Goal: Leave review/rating

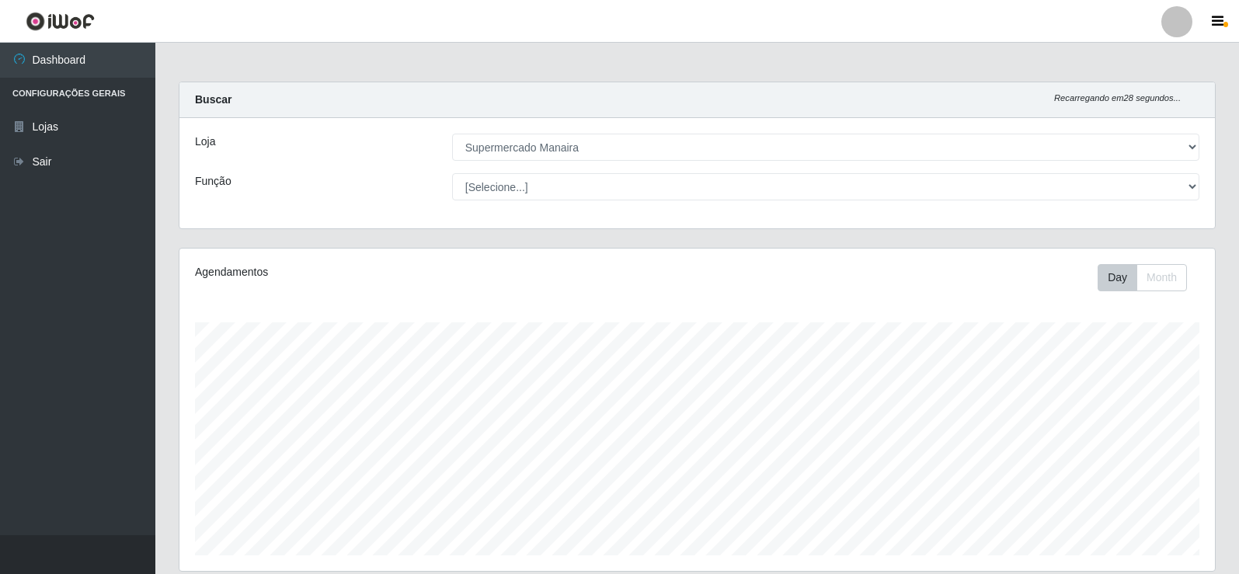
select select "443"
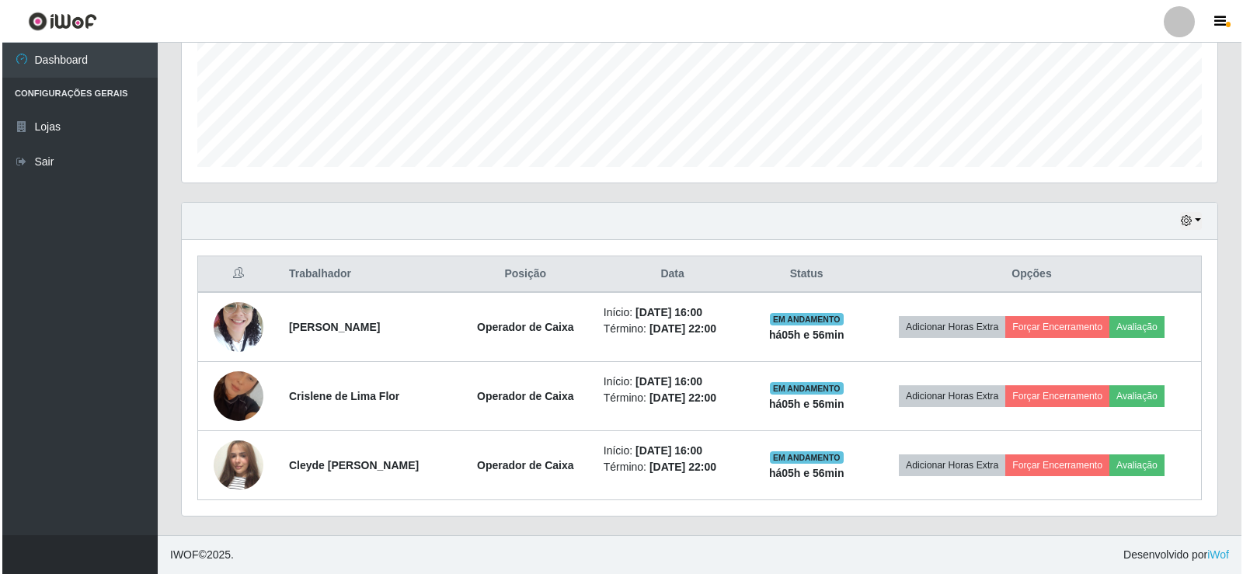
scroll to position [322, 1036]
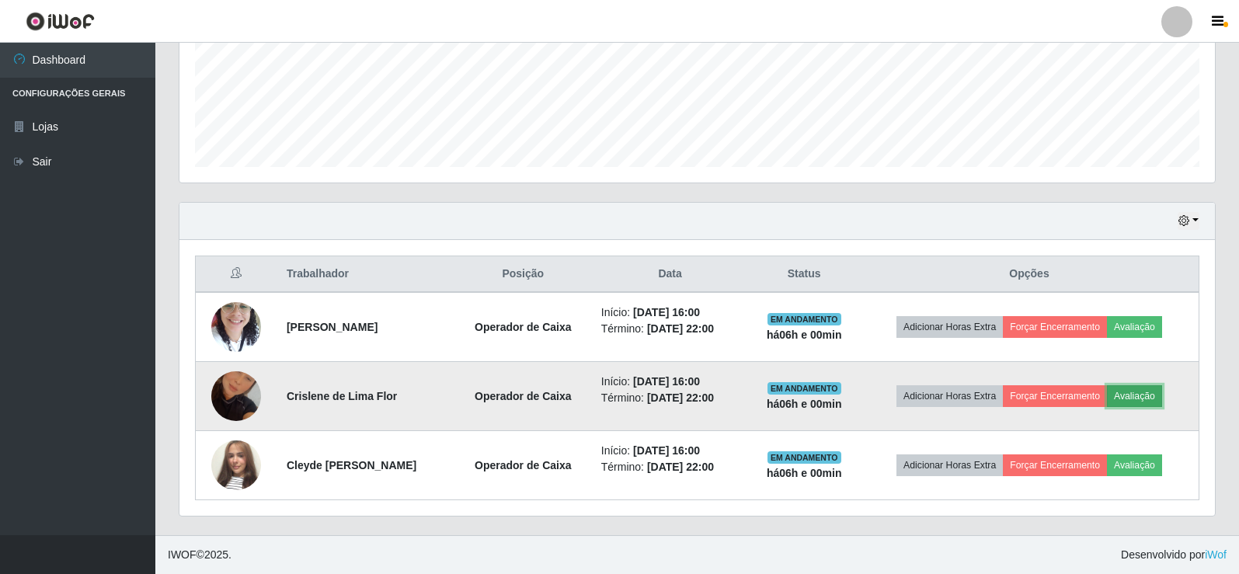
click at [1136, 399] on button "Avaliação" at bounding box center [1134, 396] width 55 height 22
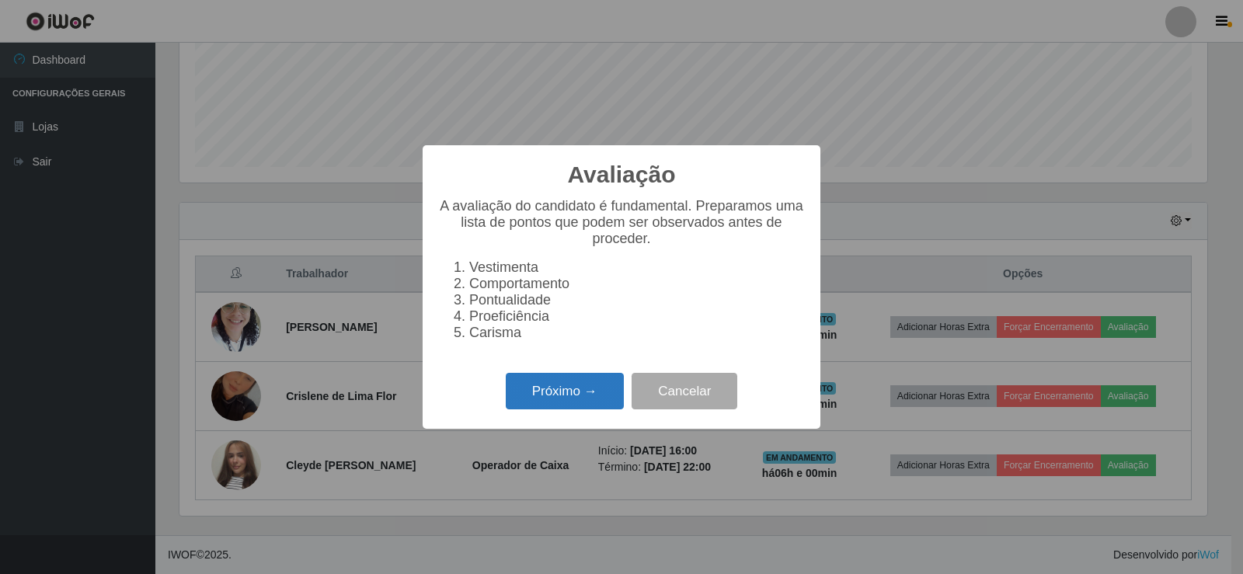
click at [554, 402] on button "Próximo →" at bounding box center [565, 391] width 118 height 37
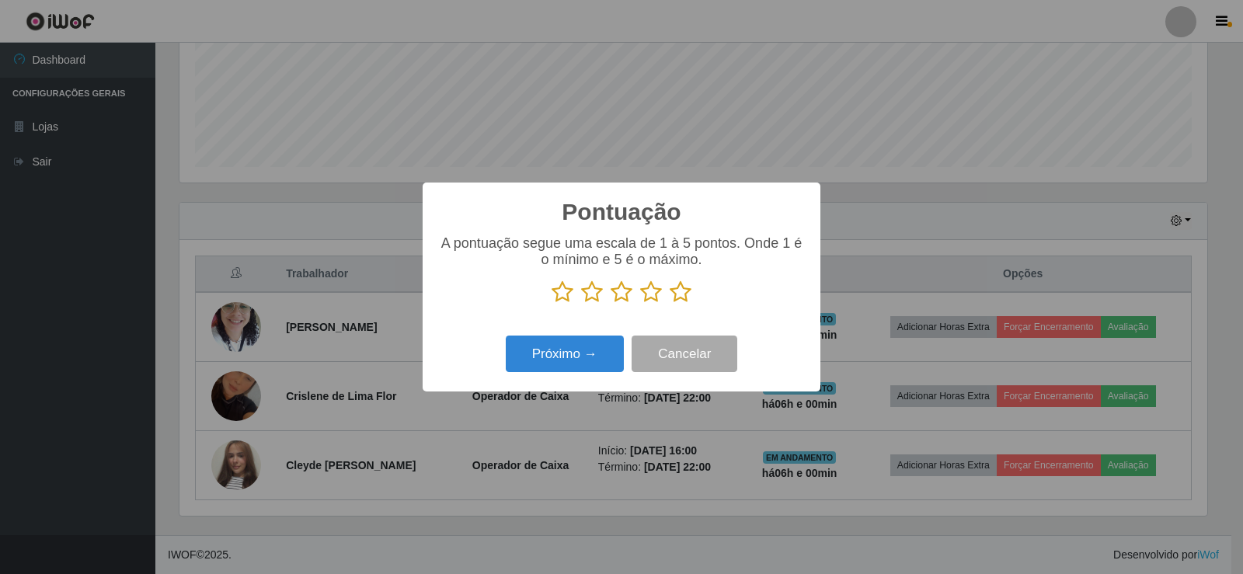
scroll to position [776582, 775877]
click at [677, 295] on icon at bounding box center [681, 291] width 22 height 23
click at [670, 304] on input "radio" at bounding box center [670, 304] width 0 height 0
click at [602, 363] on button "Próximo →" at bounding box center [565, 354] width 118 height 37
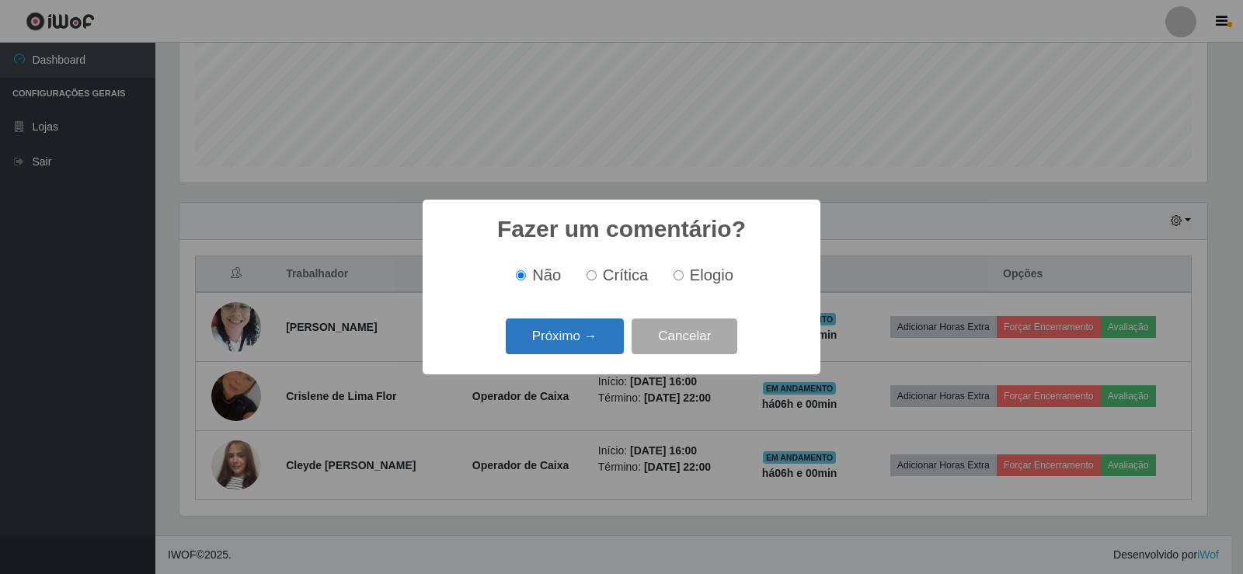
click at [602, 340] on button "Próximo →" at bounding box center [565, 337] width 118 height 37
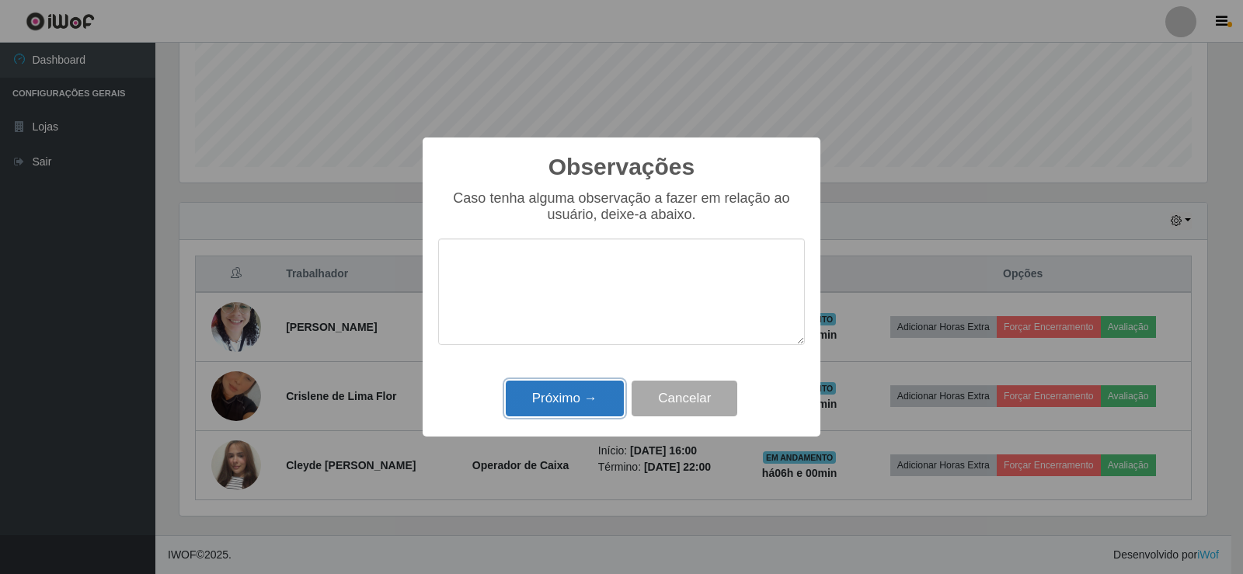
click at [590, 402] on button "Próximo →" at bounding box center [565, 399] width 118 height 37
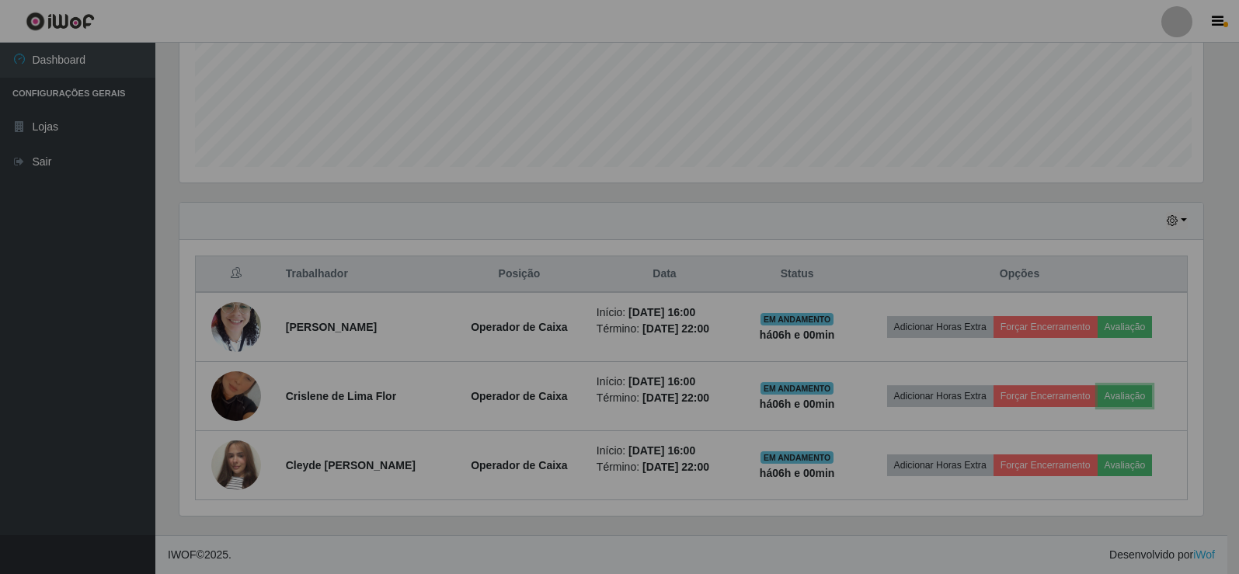
scroll to position [322, 1036]
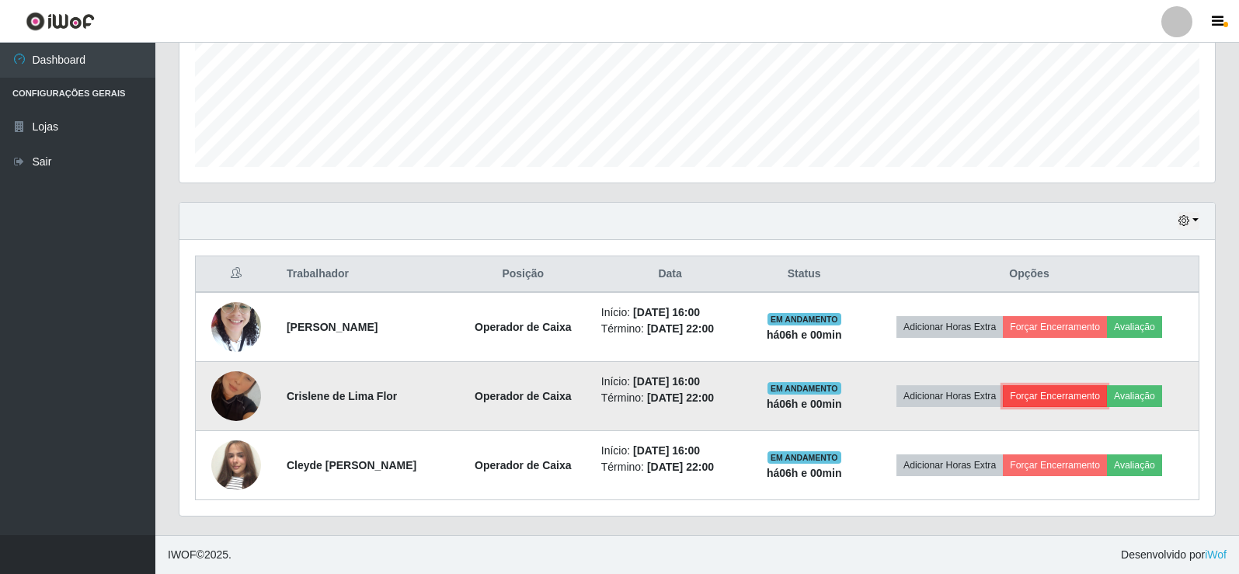
click at [1077, 395] on button "Forçar Encerramento" at bounding box center [1055, 396] width 104 height 22
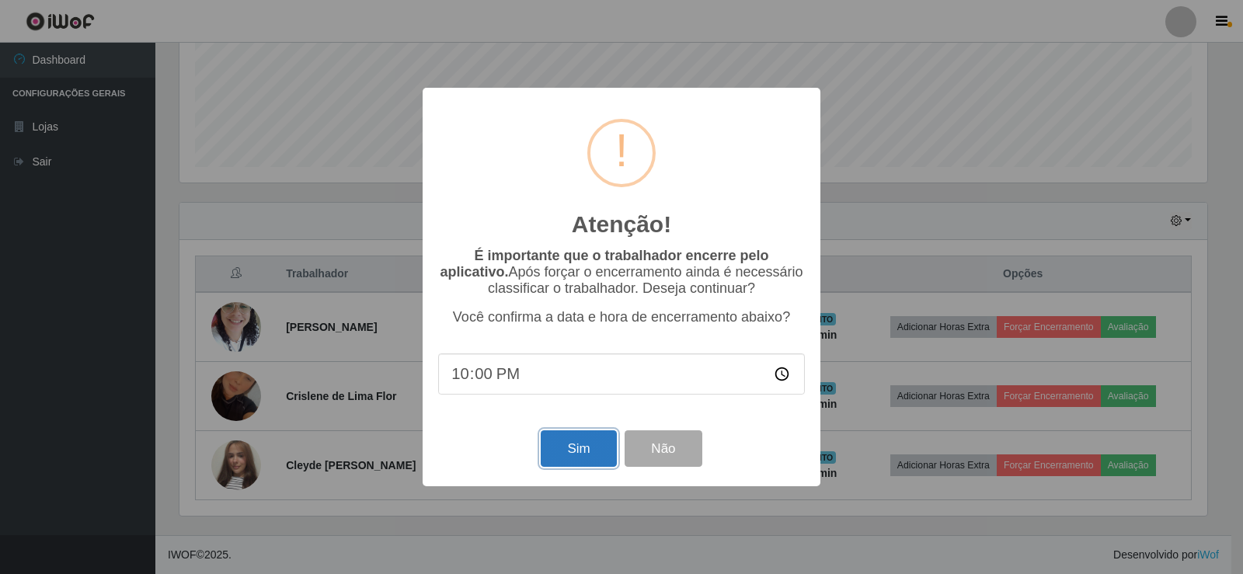
click at [594, 447] on button "Sim" at bounding box center [578, 448] width 75 height 37
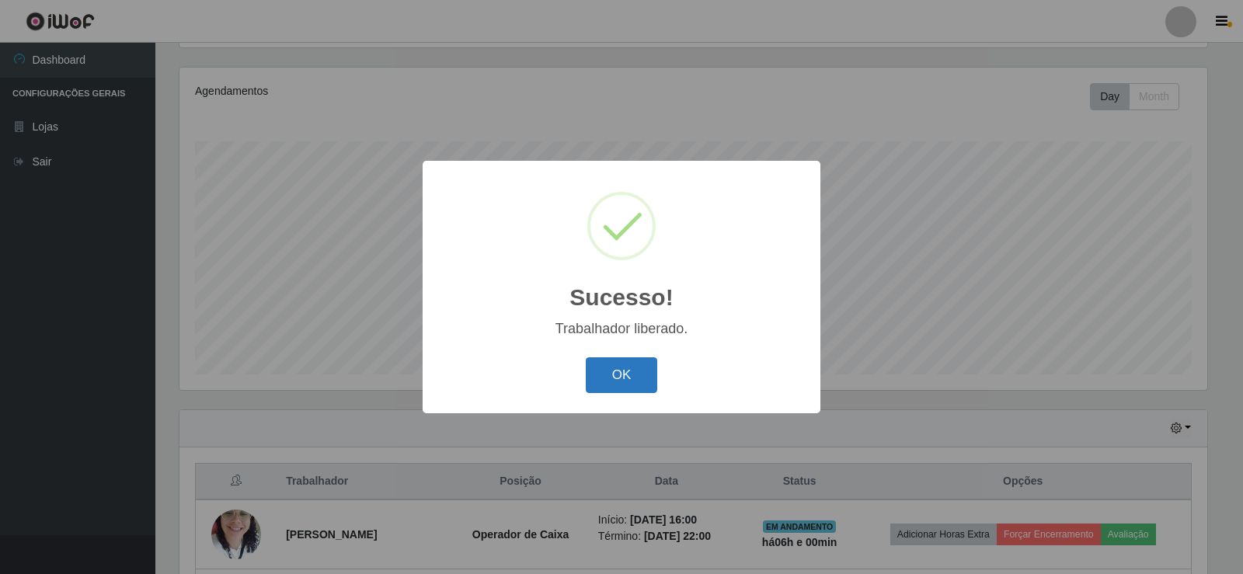
click at [625, 374] on button "OK" at bounding box center [622, 375] width 72 height 37
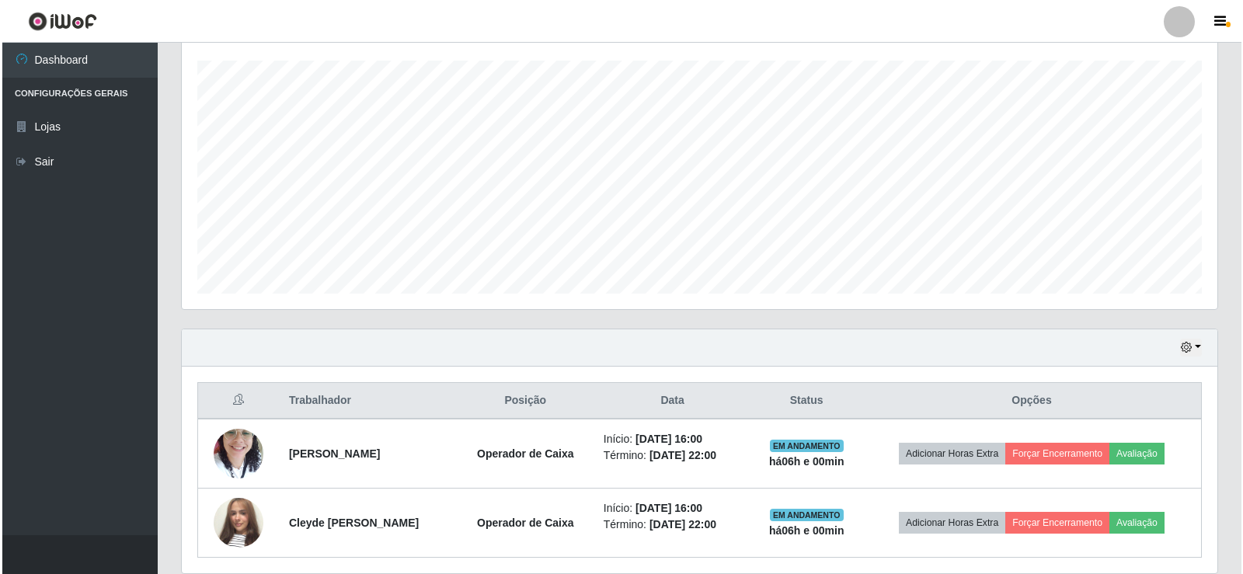
scroll to position [319, 0]
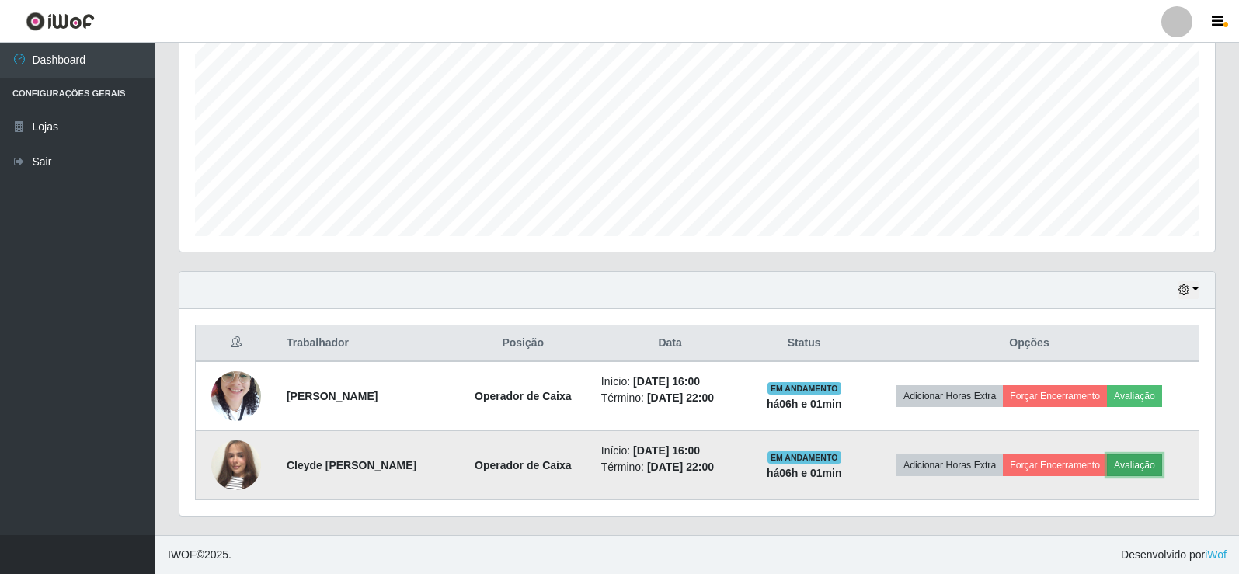
click at [1137, 467] on button "Avaliação" at bounding box center [1134, 465] width 55 height 22
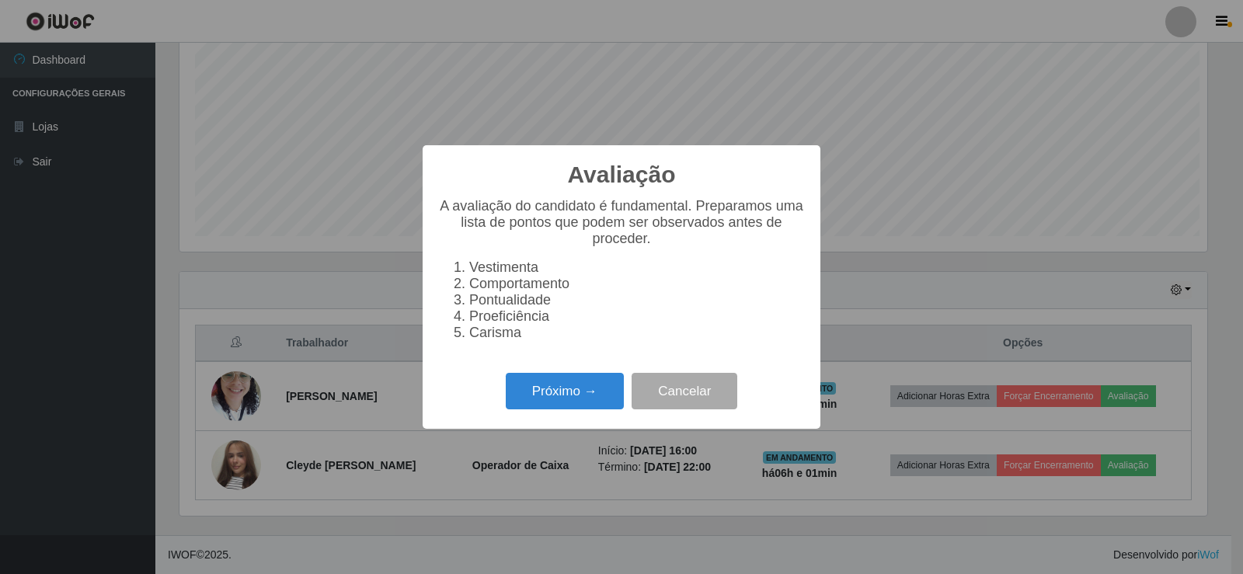
scroll to position [322, 1028]
click at [604, 406] on button "Próximo →" at bounding box center [565, 391] width 118 height 37
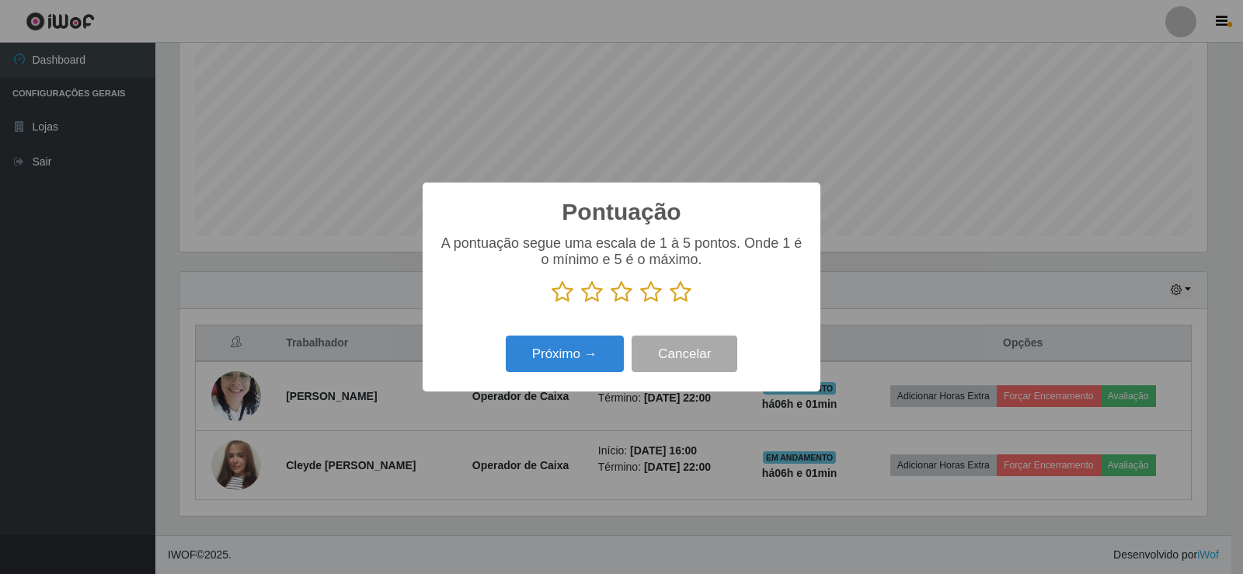
click at [684, 294] on icon at bounding box center [681, 291] width 22 height 23
click at [670, 304] on input "radio" at bounding box center [670, 304] width 0 height 0
click at [601, 353] on button "Próximo →" at bounding box center [565, 354] width 118 height 37
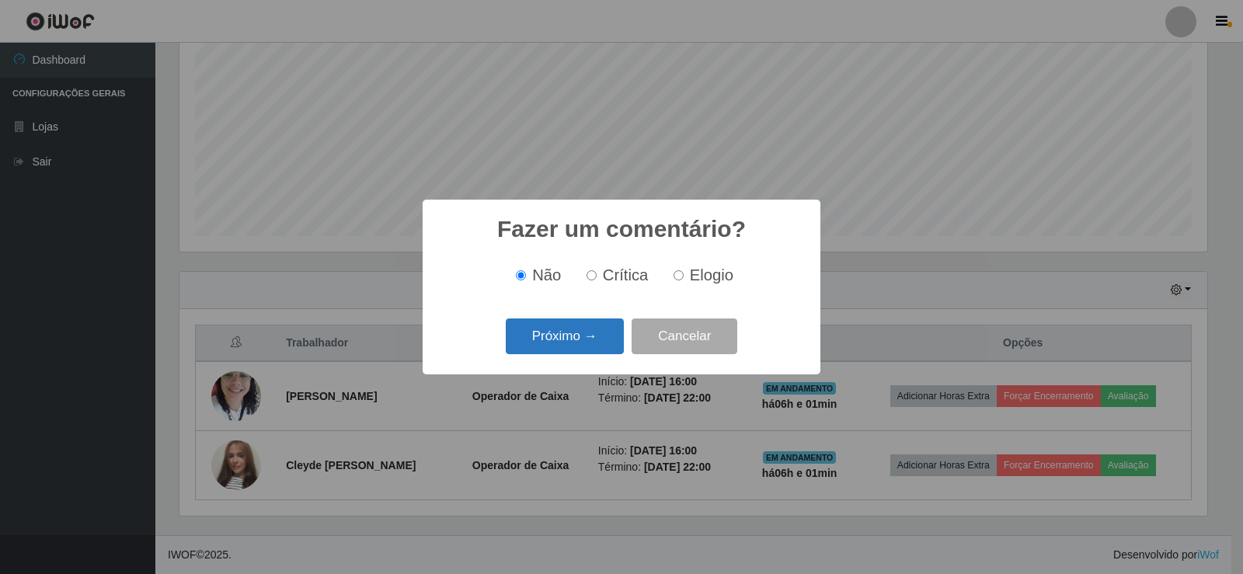
click at [602, 349] on button "Próximo →" at bounding box center [565, 337] width 118 height 37
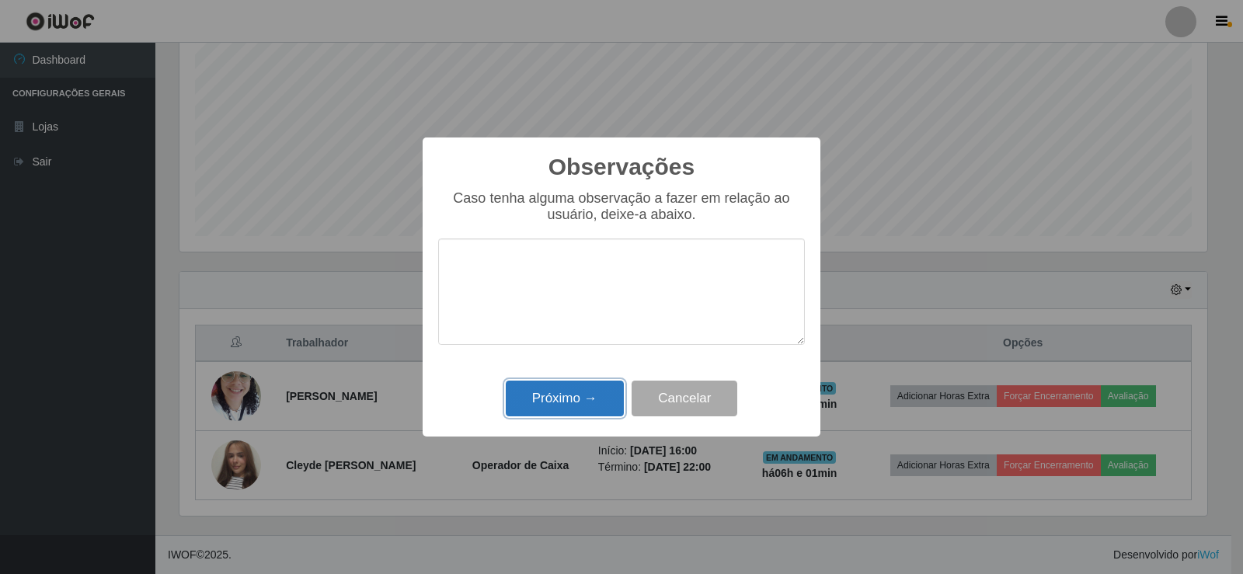
click at [605, 396] on button "Próximo →" at bounding box center [565, 399] width 118 height 37
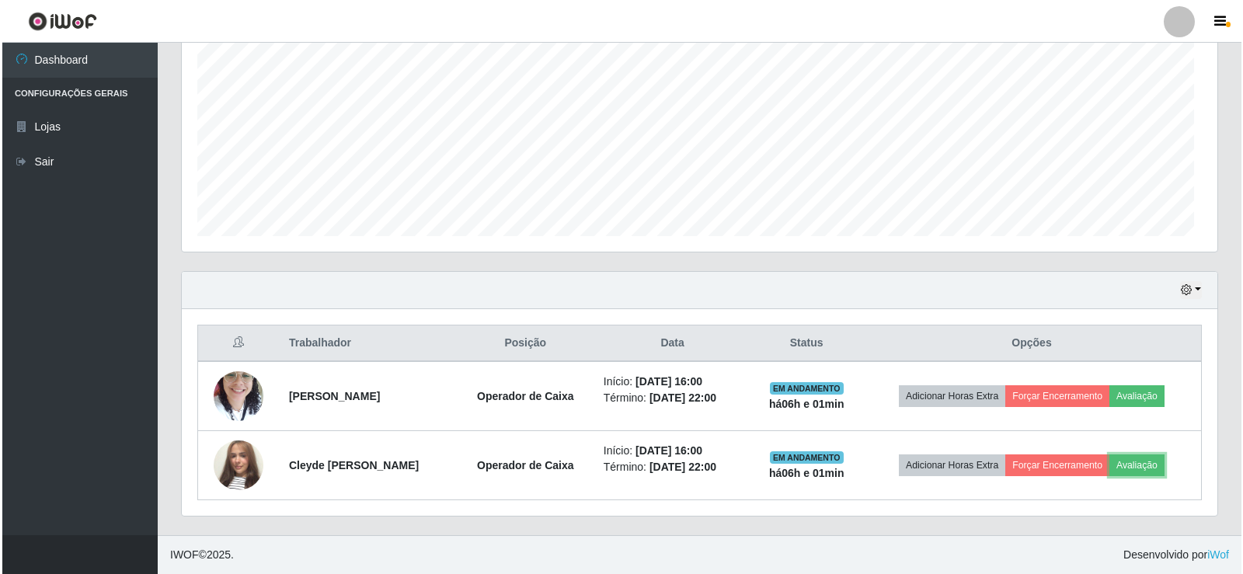
scroll to position [322, 1036]
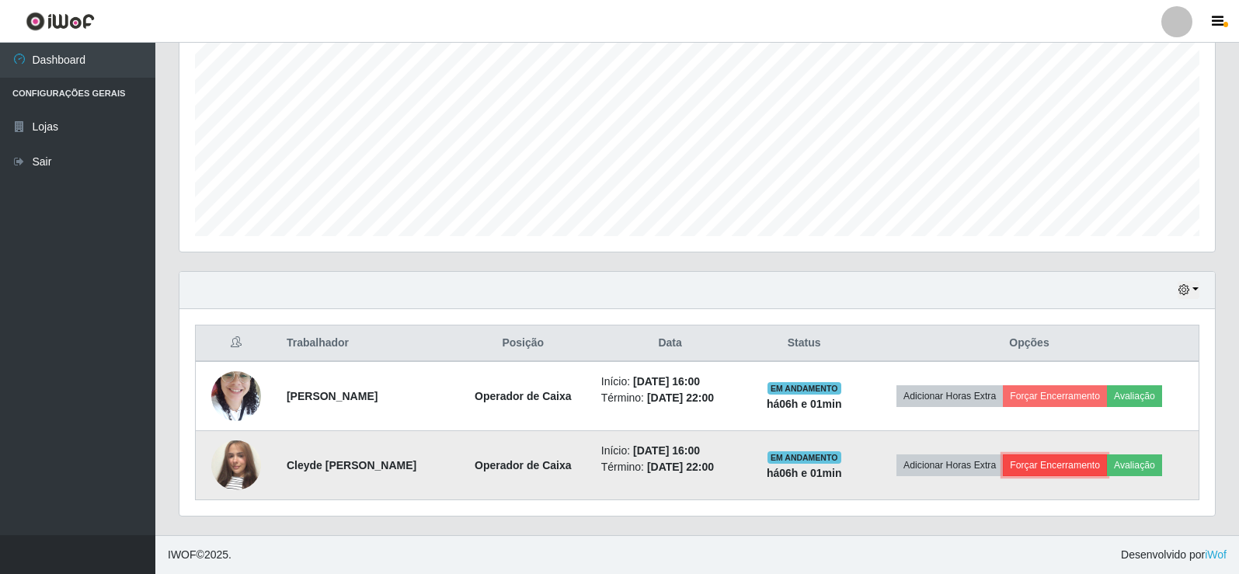
click at [1046, 465] on button "Forçar Encerramento" at bounding box center [1055, 465] width 104 height 22
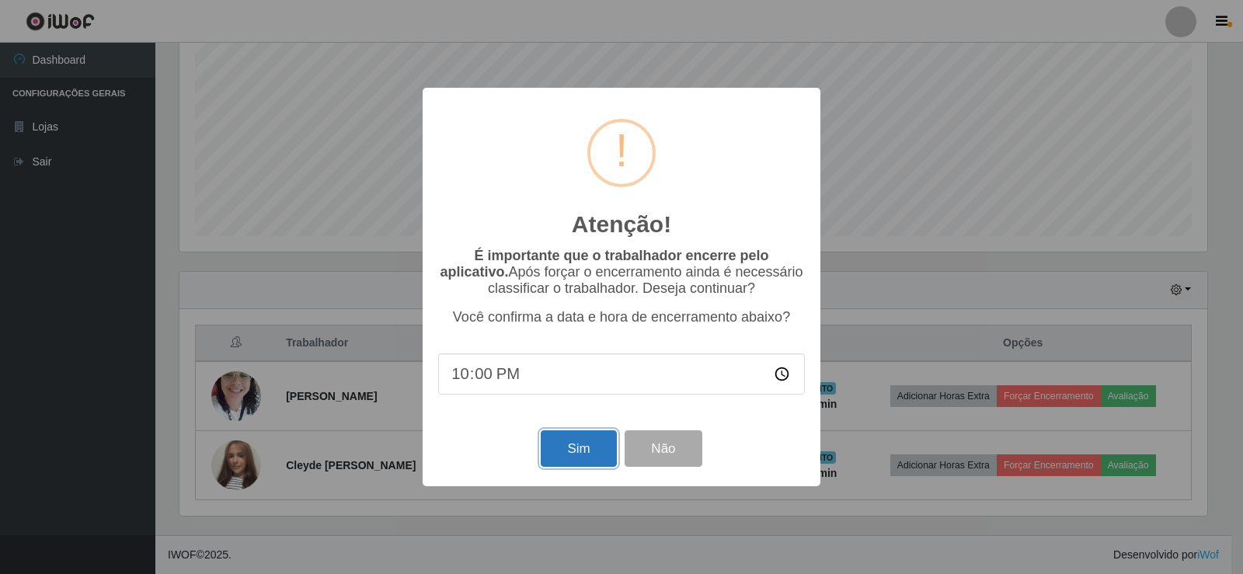
click at [597, 452] on button "Sim" at bounding box center [578, 448] width 75 height 37
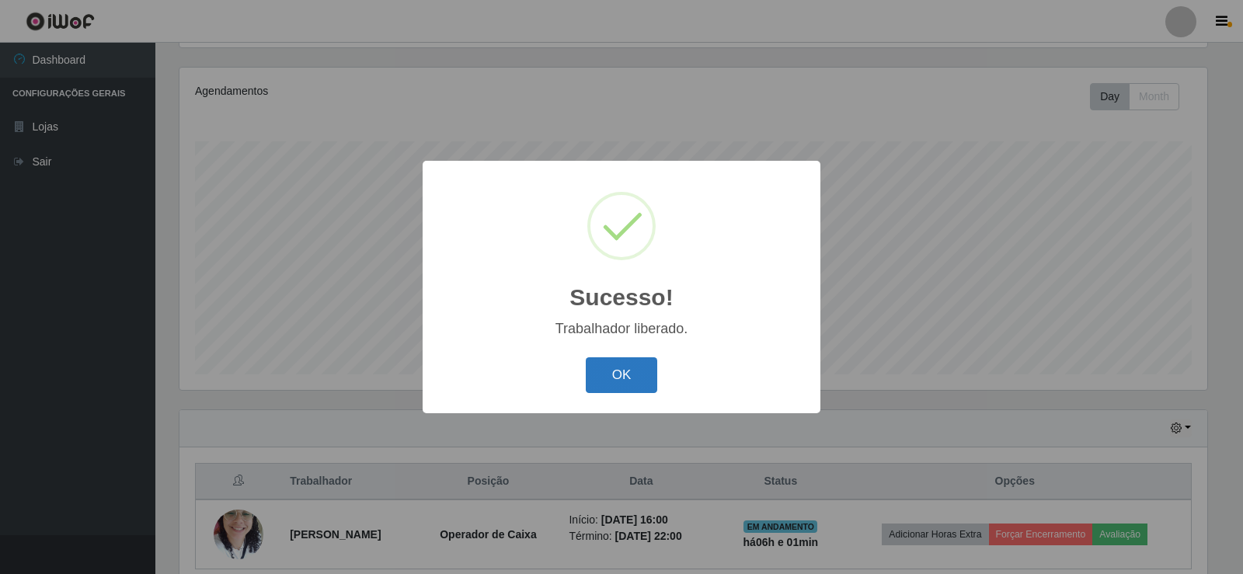
click at [608, 386] on button "OK" at bounding box center [622, 375] width 72 height 37
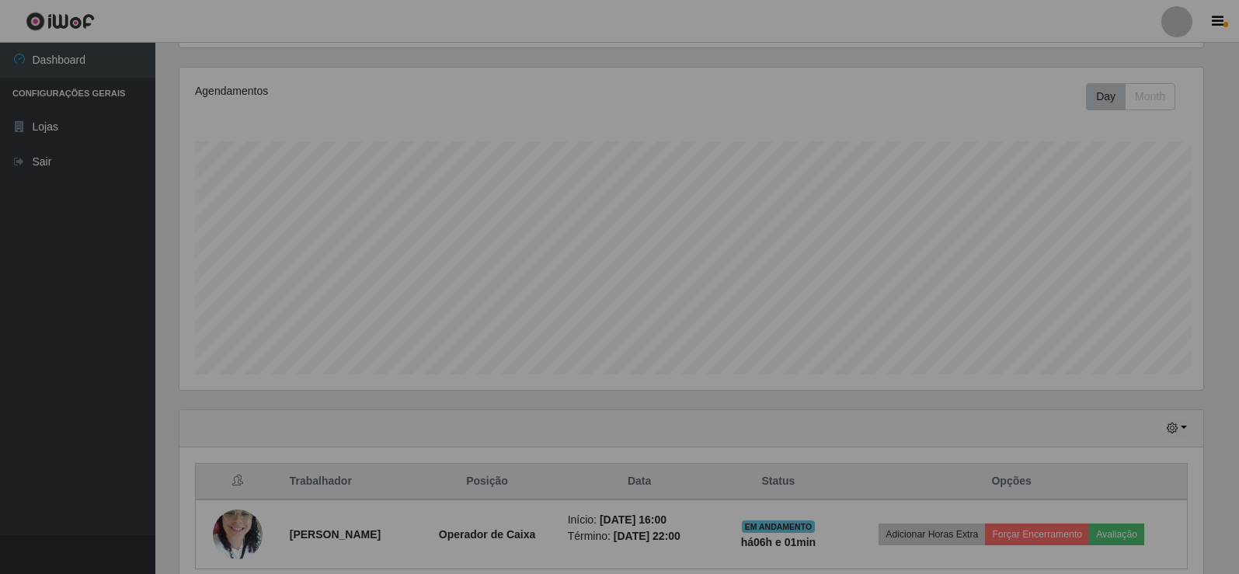
scroll to position [0, 0]
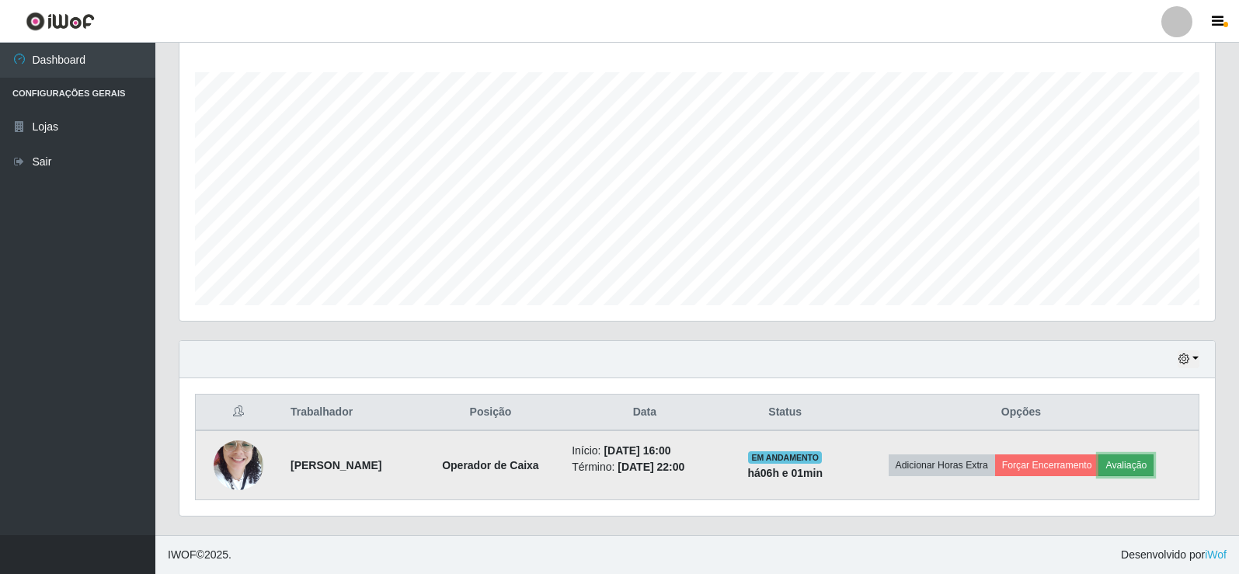
click at [1130, 468] on button "Avaliação" at bounding box center [1126, 465] width 55 height 22
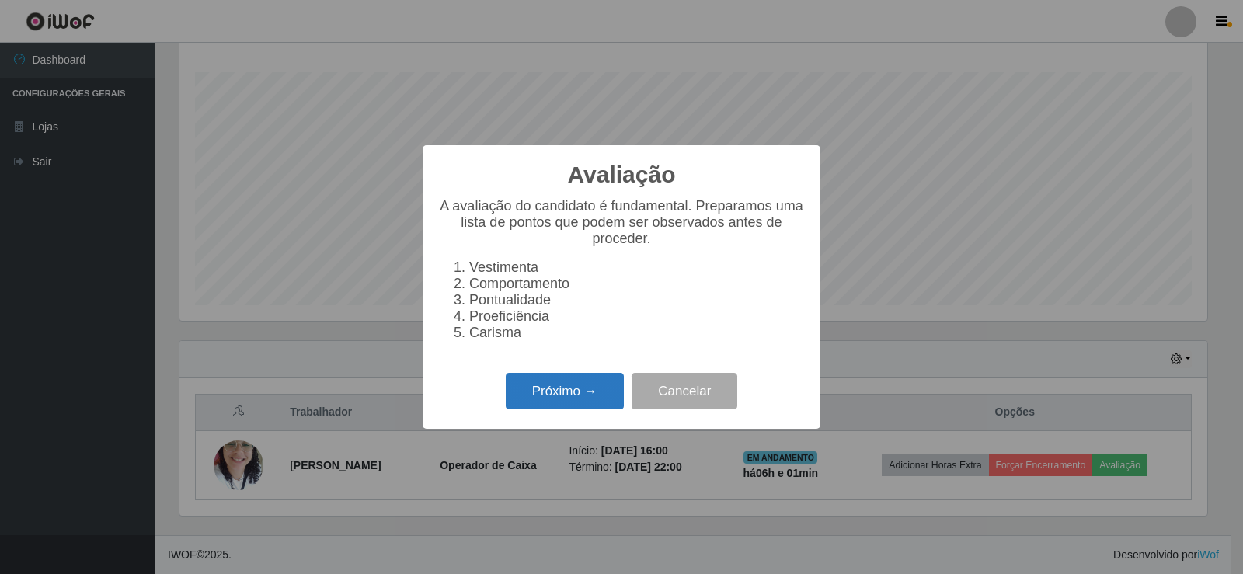
click at [590, 405] on button "Próximo →" at bounding box center [565, 391] width 118 height 37
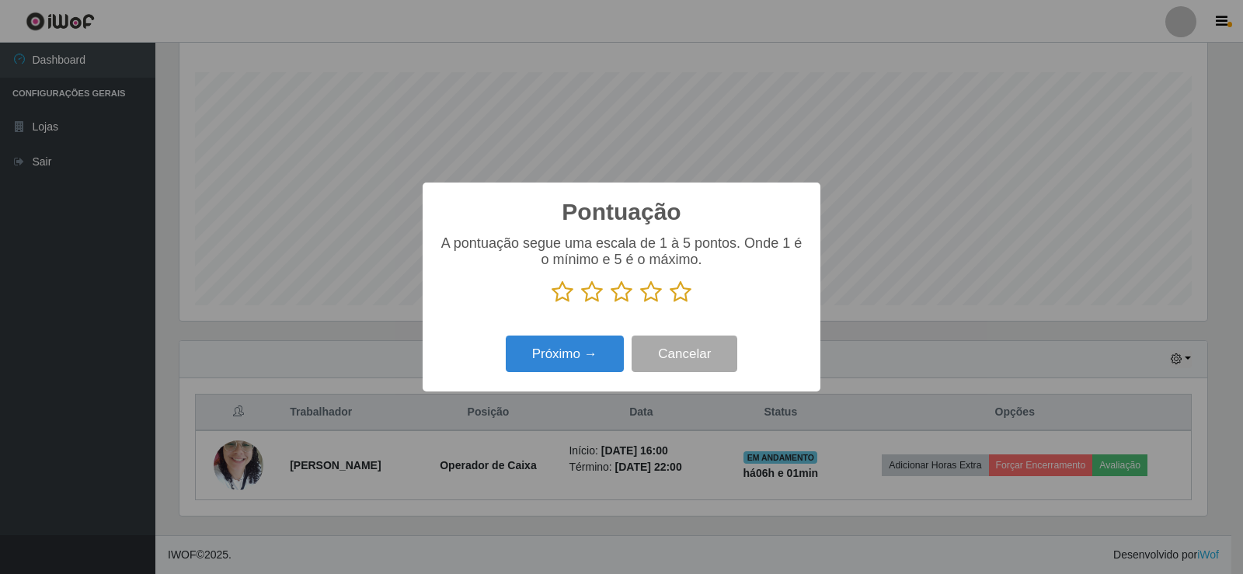
click at [681, 296] on icon at bounding box center [681, 291] width 22 height 23
click at [670, 304] on input "radio" at bounding box center [670, 304] width 0 height 0
click at [601, 356] on button "Próximo →" at bounding box center [565, 354] width 118 height 37
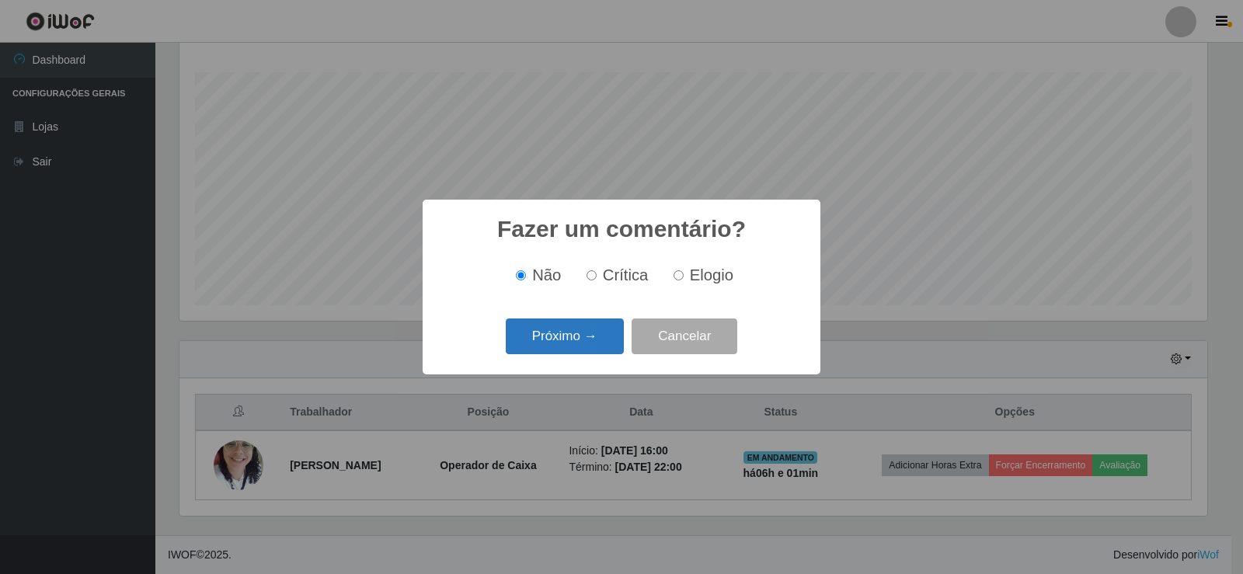
click at [593, 348] on button "Próximo →" at bounding box center [565, 337] width 118 height 37
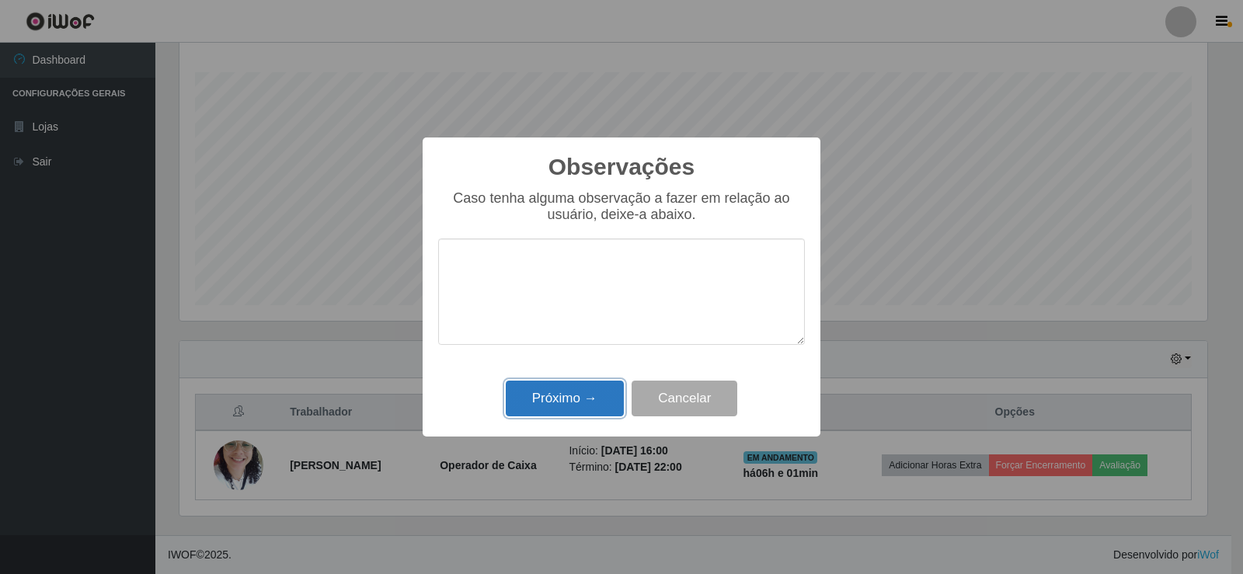
click at [575, 399] on button "Próximo →" at bounding box center [565, 399] width 118 height 37
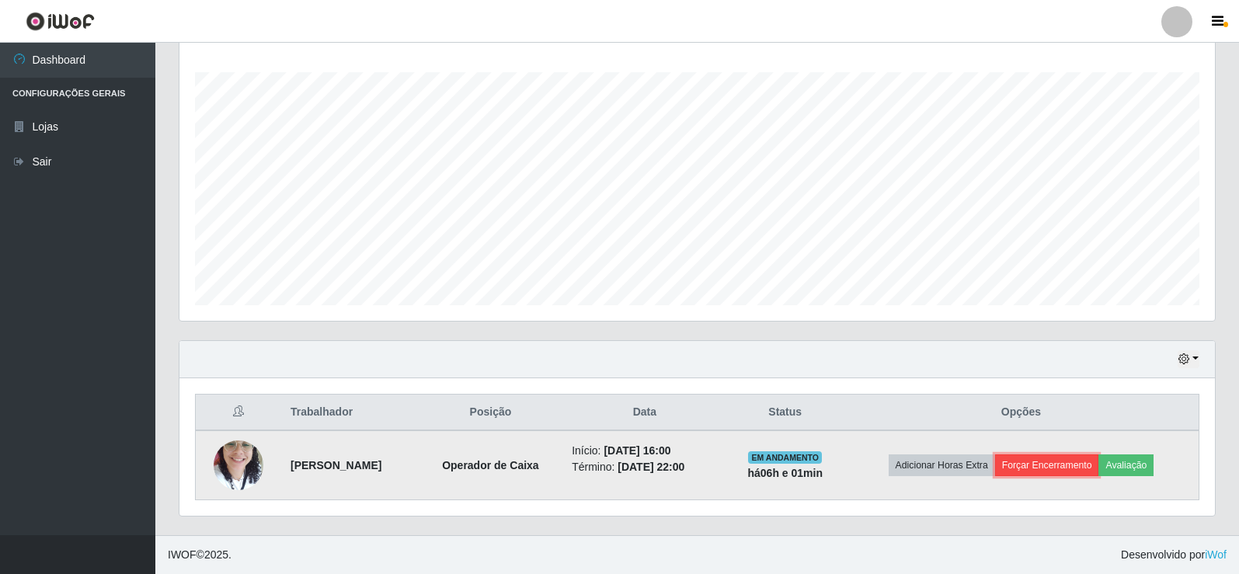
click at [1095, 469] on button "Forçar Encerramento" at bounding box center [1047, 465] width 104 height 22
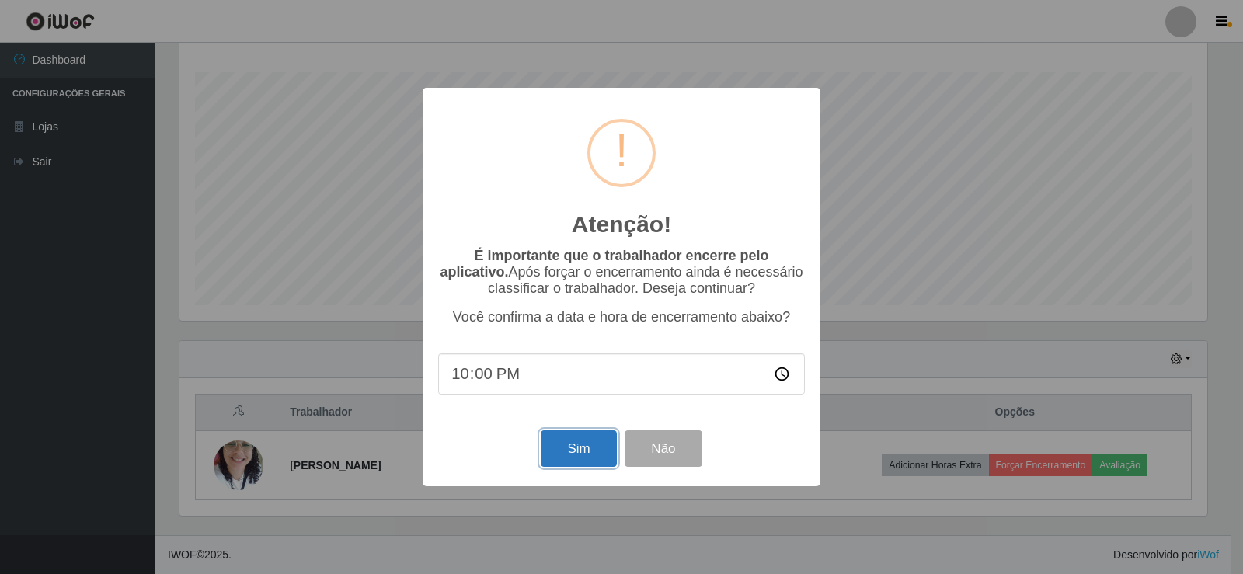
click at [585, 449] on button "Sim" at bounding box center [578, 448] width 75 height 37
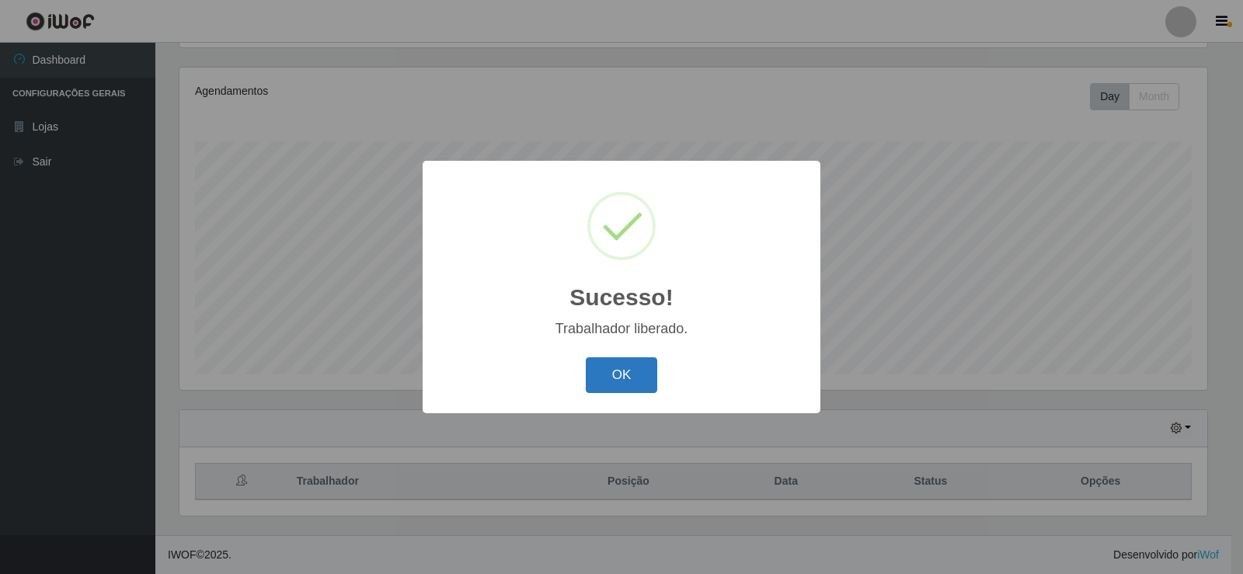
click at [613, 388] on button "OK" at bounding box center [622, 375] width 72 height 37
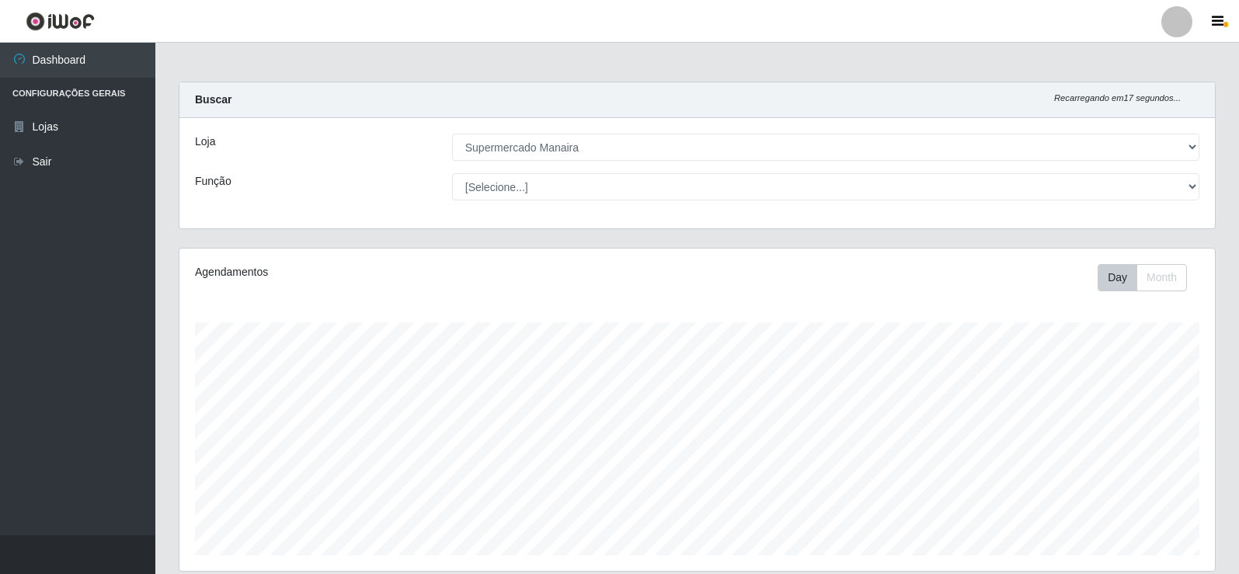
scroll to position [181, 0]
